Goal: Check status: Check status

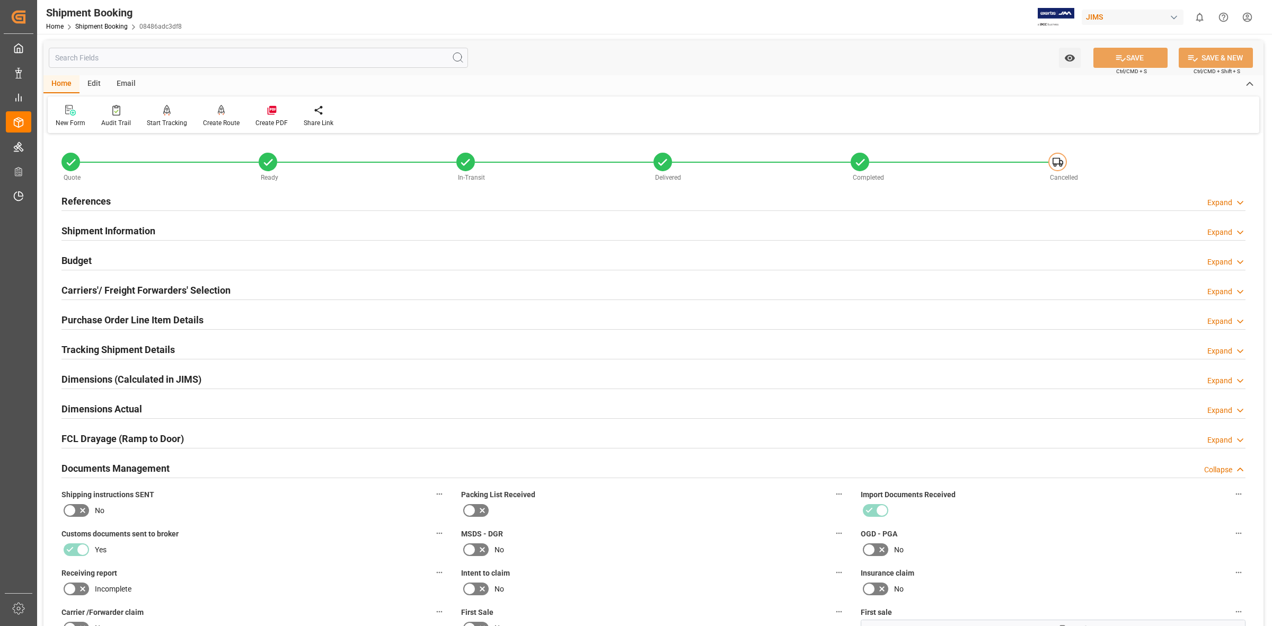
scroll to position [568, 0]
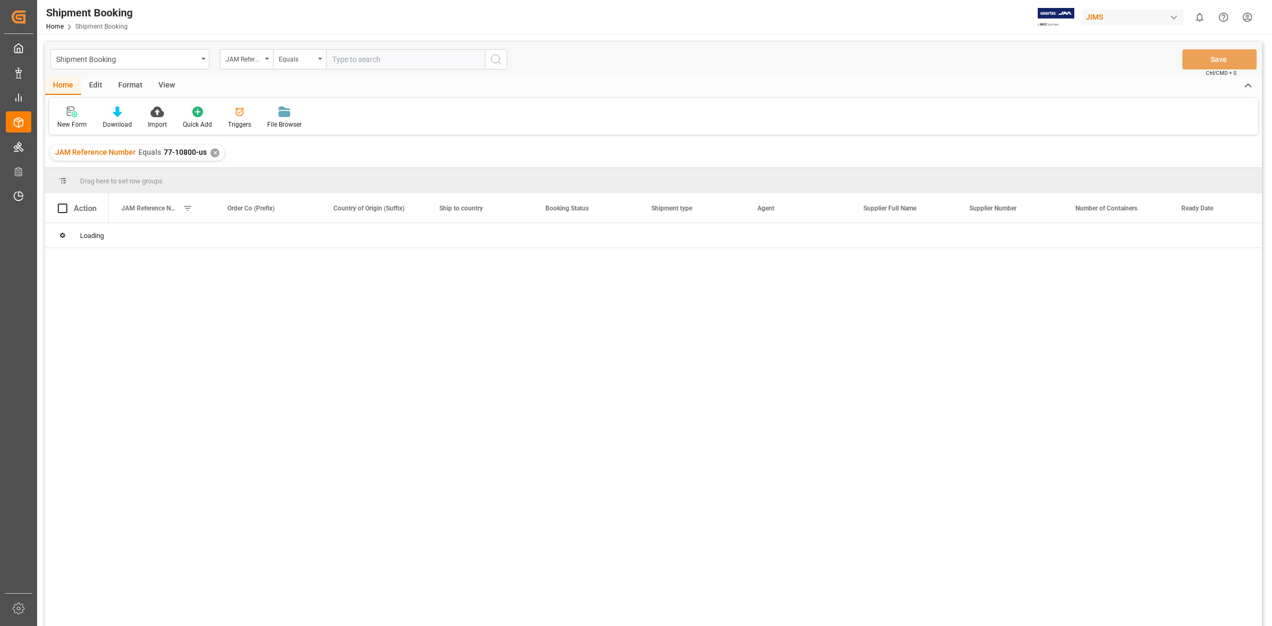
drag, startPoint x: 732, startPoint y: 381, endPoint x: 493, endPoint y: 313, distance: 247.9
click at [727, 374] on div at bounding box center [686, 428] width 1154 height 410
click at [333, 56] on input "text" at bounding box center [405, 59] width 159 height 20
type input "77-10637-US"
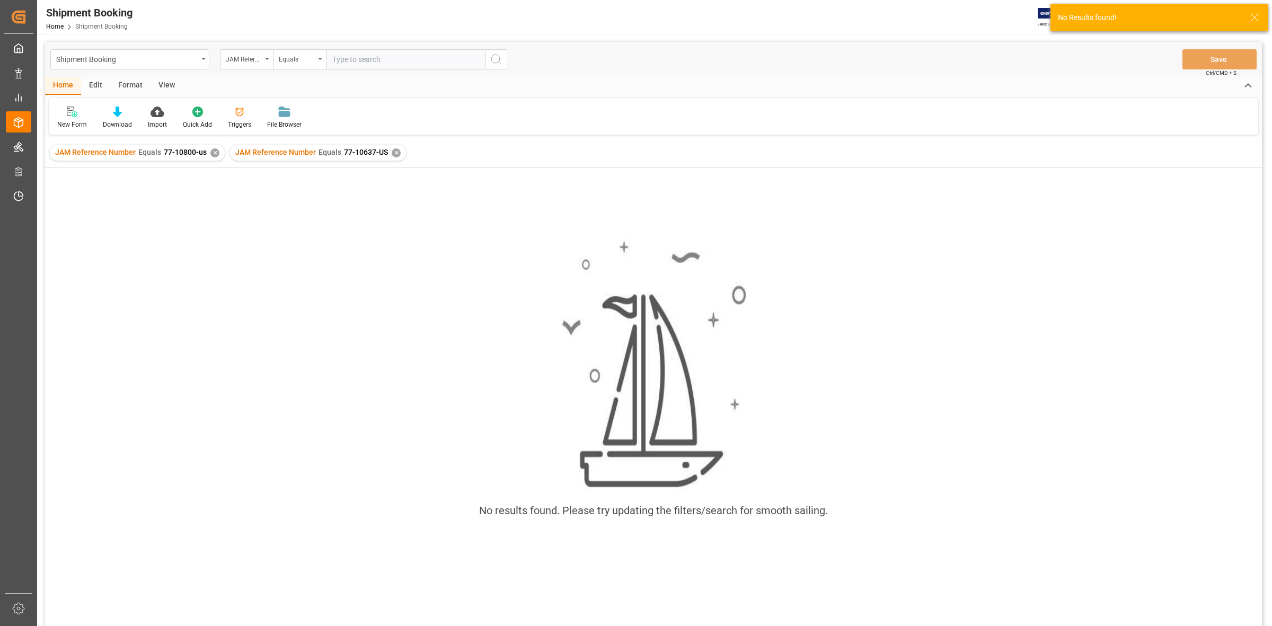
drag, startPoint x: 329, startPoint y: 293, endPoint x: 326, endPoint y: 270, distance: 22.5
click at [331, 280] on div "No results found. Please try updating the filters/search for smooth sailing." at bounding box center [653, 384] width 1217 height 306
click at [213, 149] on div "✕" at bounding box center [214, 152] width 9 height 9
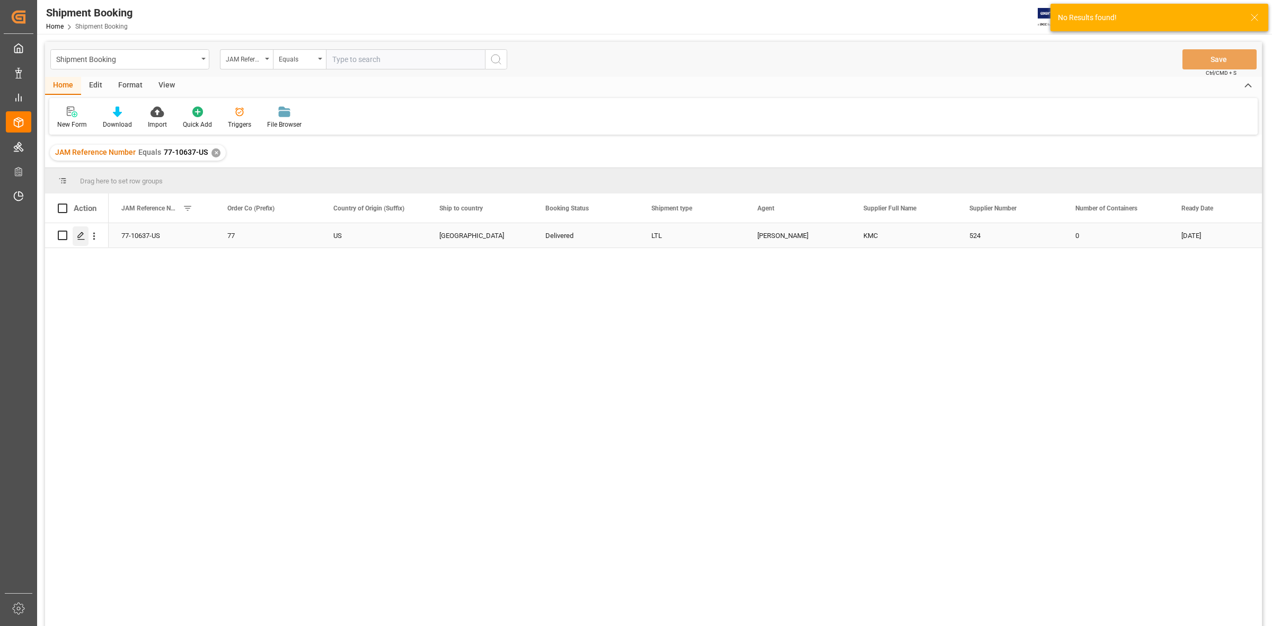
click at [83, 235] on icon "Press SPACE to select this row." at bounding box center [81, 236] width 8 height 8
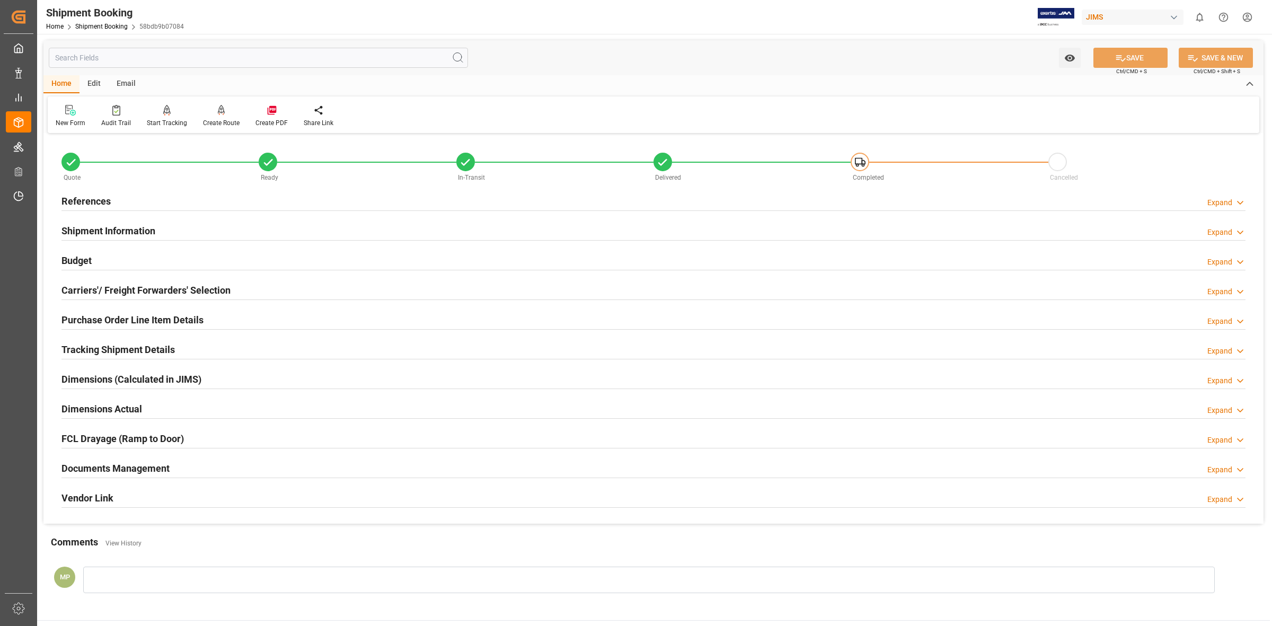
click at [1190, 473] on div "Documents Management Expand" at bounding box center [653, 468] width 1184 height 20
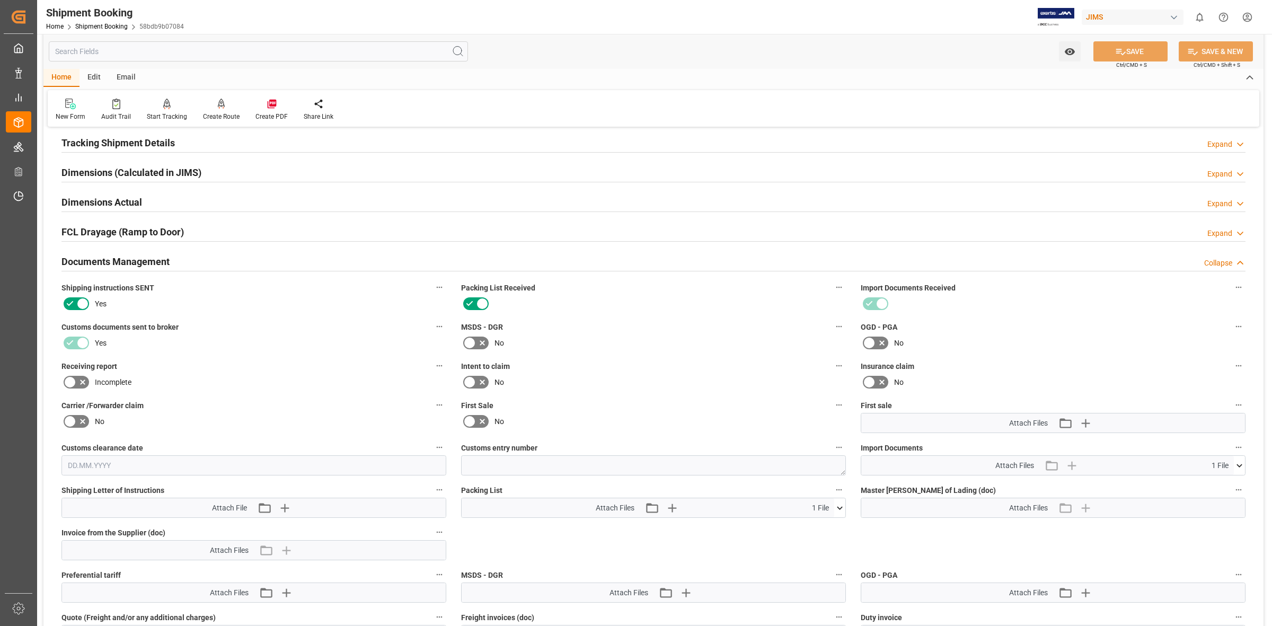
scroll to position [331, 0]
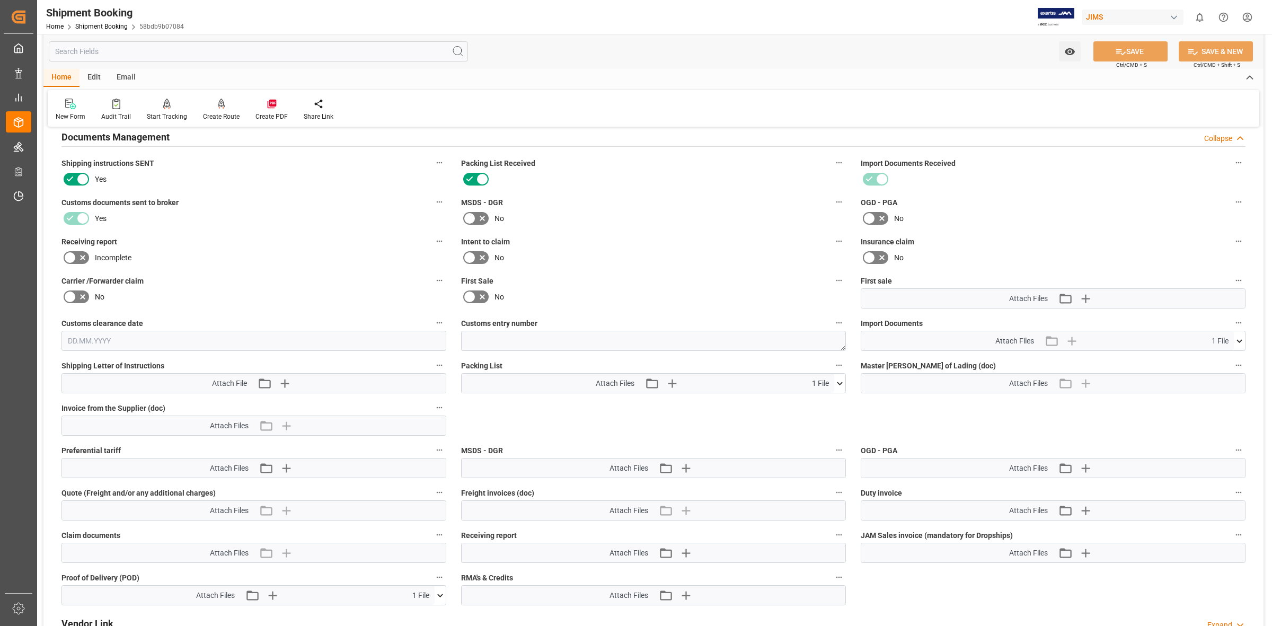
click at [1212, 340] on span "1 File" at bounding box center [1220, 341] width 17 height 11
click at [1238, 337] on icon at bounding box center [1239, 341] width 11 height 11
click at [1212, 357] on icon at bounding box center [1211, 360] width 11 height 11
